Goal: Task Accomplishment & Management: Complete application form

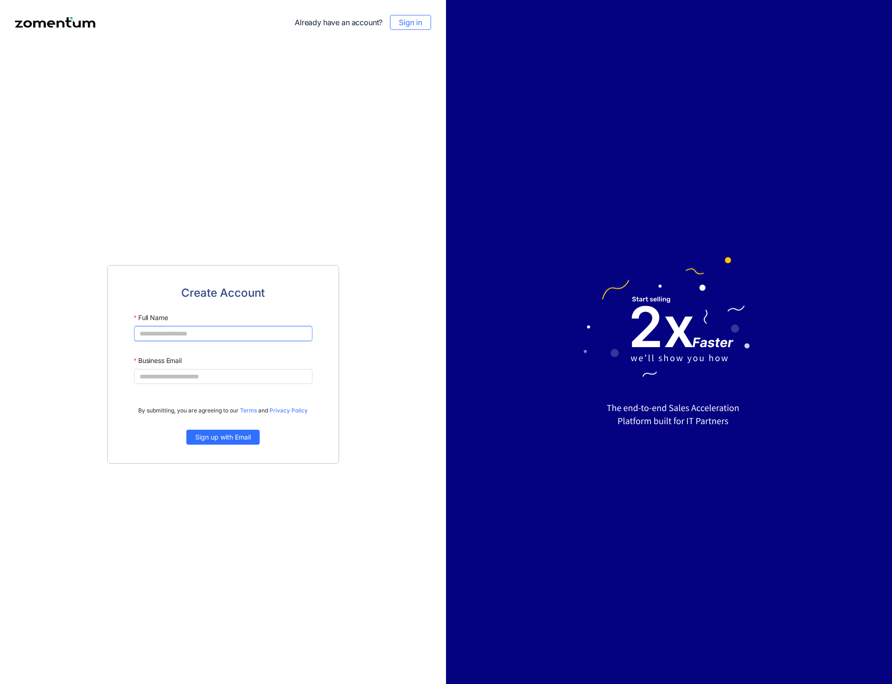
click at [245, 336] on input "Full Name" at bounding box center [223, 333] width 178 height 15
type input "**********"
click at [239, 436] on span "Sign up with Email" at bounding box center [223, 437] width 56 height 10
